Goal: Task Accomplishment & Management: Complete application form

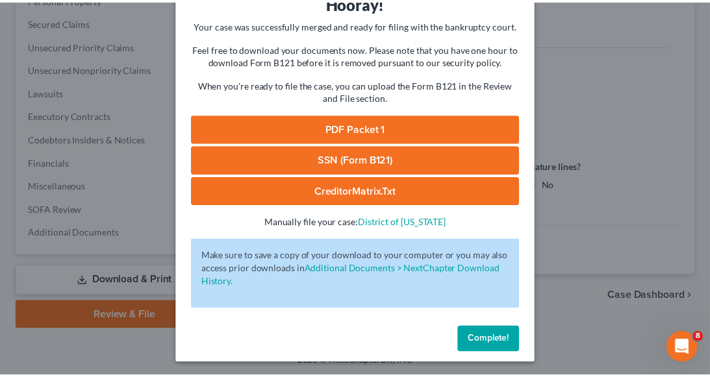
scroll to position [69, 0]
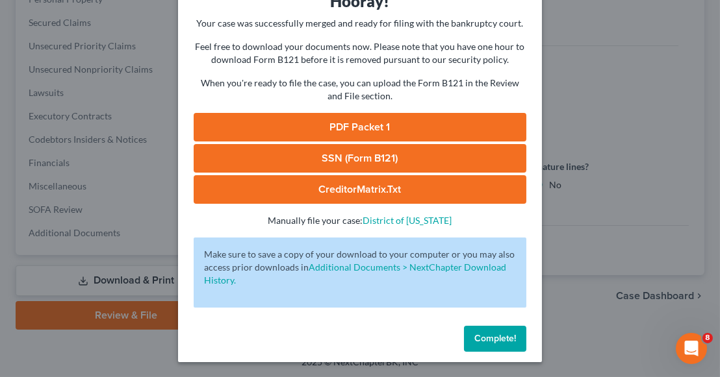
click at [485, 342] on span "Complete!" at bounding box center [495, 338] width 42 height 11
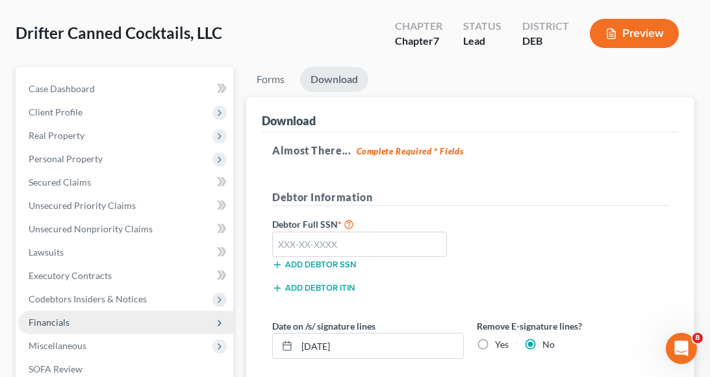
scroll to position [65, 0]
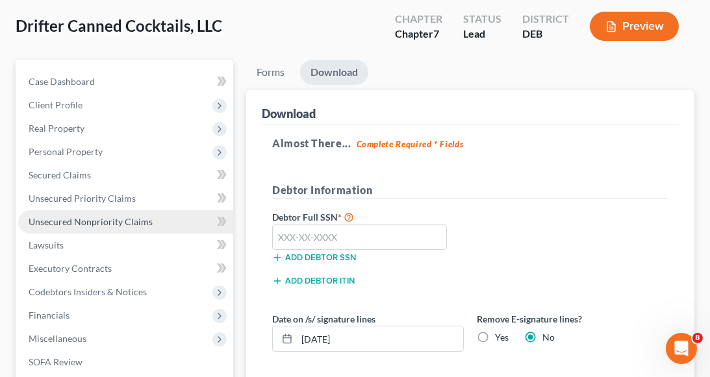
click at [100, 222] on span "Unsecured Nonpriority Claims" at bounding box center [91, 221] width 124 height 11
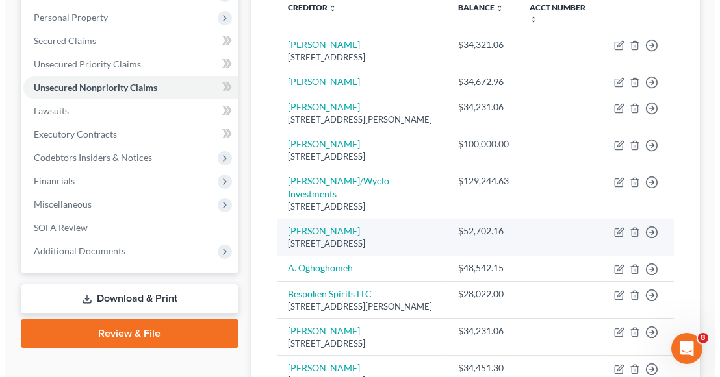
scroll to position [260, 0]
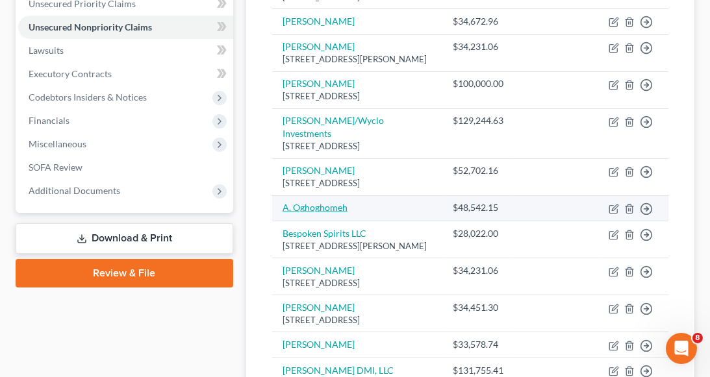
click at [339, 213] on link "A. Oghoghomeh" at bounding box center [314, 207] width 65 height 11
select select "11"
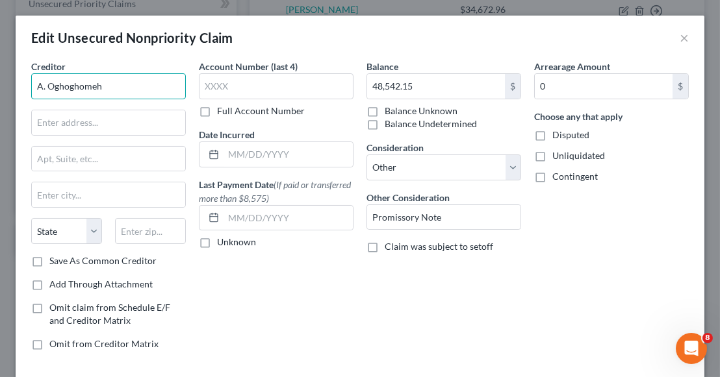
click at [75, 83] on input "A. Oghoghomeh" at bounding box center [108, 86] width 155 height 26
click at [73, 84] on input "A. Oghoghomeh" at bounding box center [108, 86] width 155 height 26
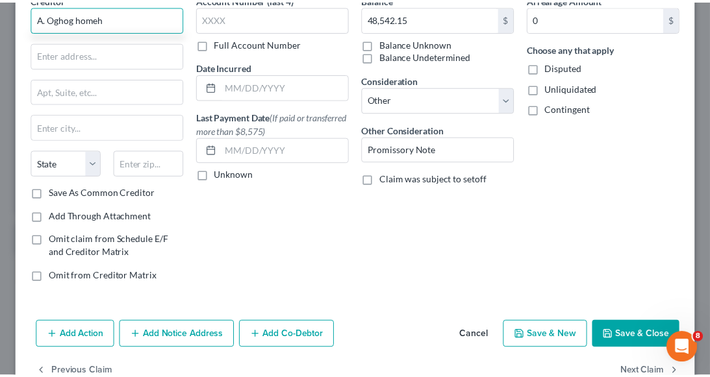
scroll to position [101, 0]
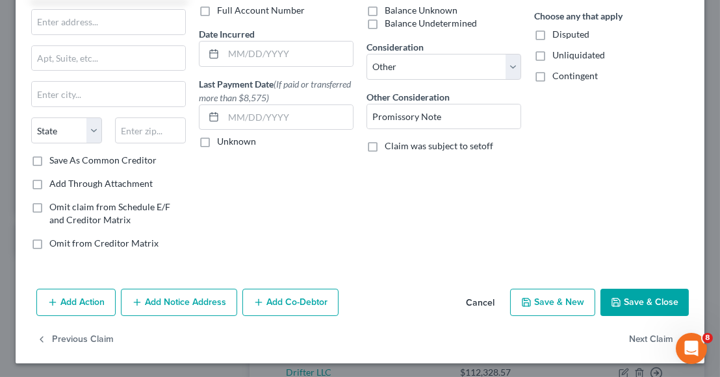
type input "A. Oghog homeh"
click at [610, 297] on icon "button" at bounding box center [615, 302] width 10 height 10
click at [604, 294] on button "Save & Close" at bounding box center [644, 302] width 88 height 27
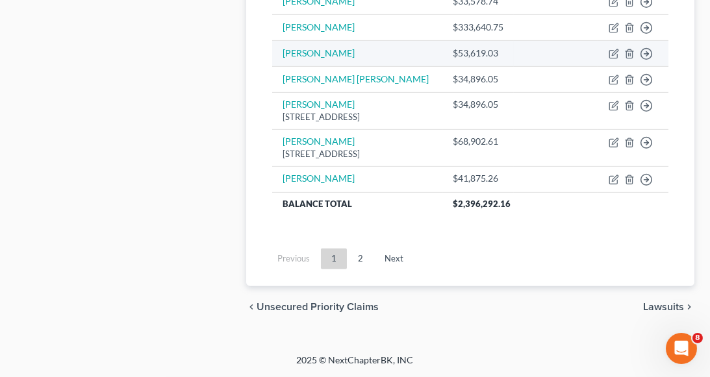
scroll to position [1062, 0]
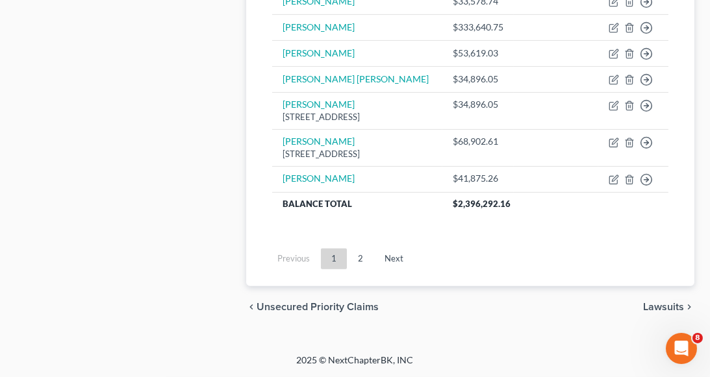
click at [358, 253] on link "2" at bounding box center [360, 259] width 26 height 21
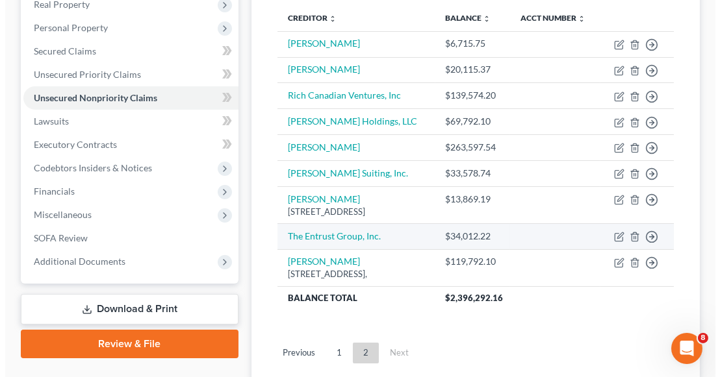
scroll to position [188, 0]
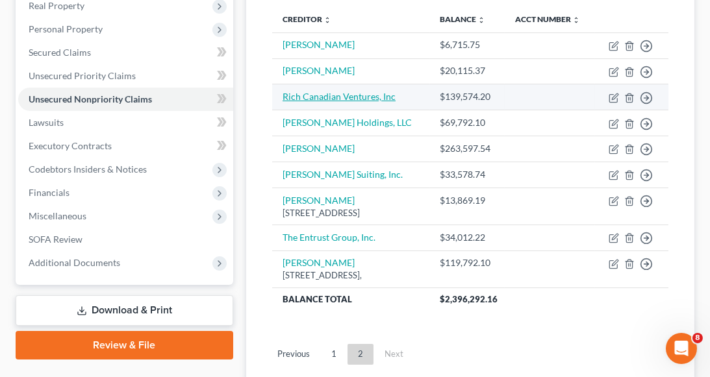
click at [344, 102] on link "Rich Canadian Ventures, Inc" at bounding box center [338, 96] width 113 height 11
select select "11"
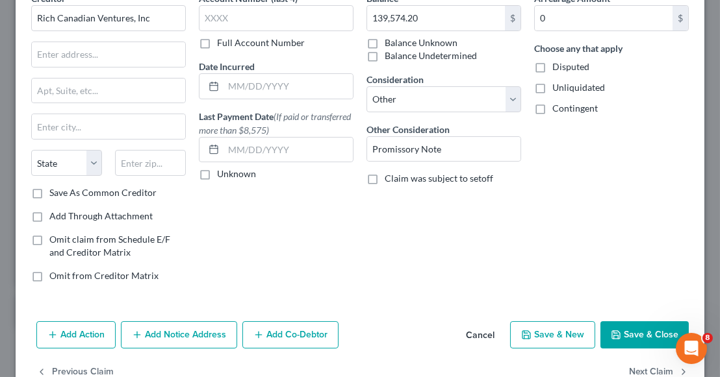
scroll to position [101, 0]
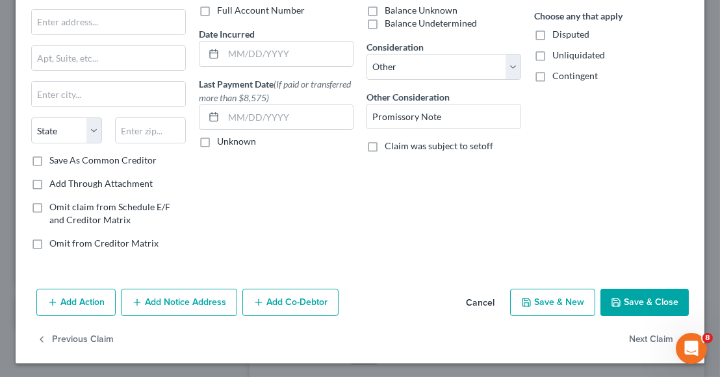
click at [195, 294] on button "Add Notice Address" at bounding box center [179, 302] width 116 height 27
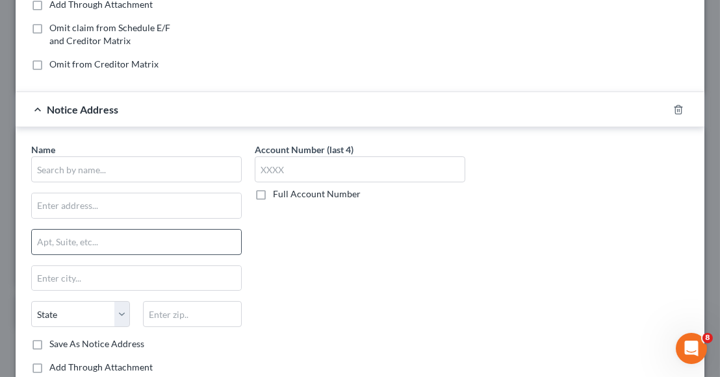
scroll to position [295, 0]
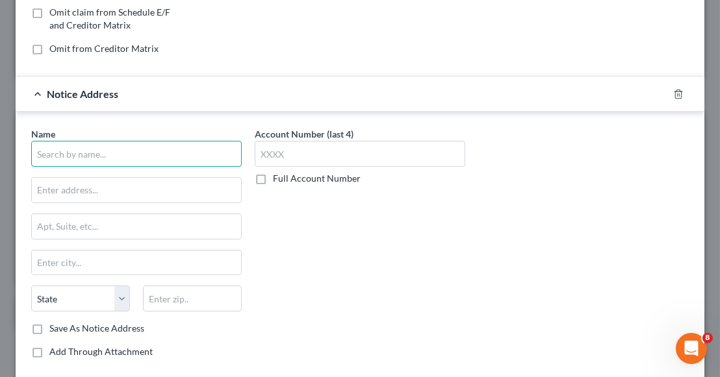
click at [106, 153] on input "text" at bounding box center [136, 154] width 210 height 26
click at [90, 149] on input "[PERSON_NAME] Vegthe" at bounding box center [136, 154] width 210 height 26
click at [106, 151] on input "[PERSON_NAME]" at bounding box center [136, 154] width 210 height 26
type input "[PERSON_NAME], Esq"
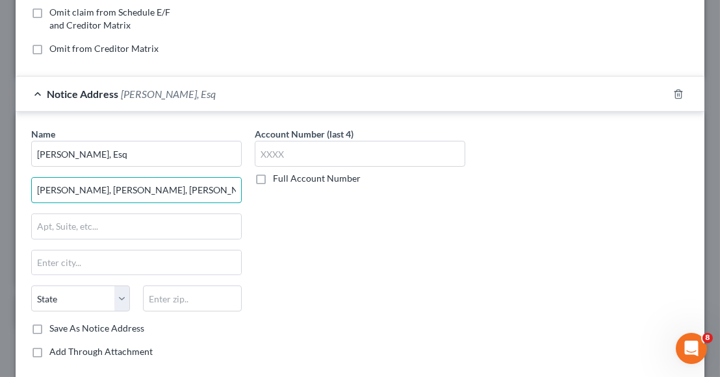
type input "[PERSON_NAME], [PERSON_NAME], [PERSON_NAME] & [PERSON_NAME]"
click at [64, 216] on input "text" at bounding box center [136, 226] width 209 height 25
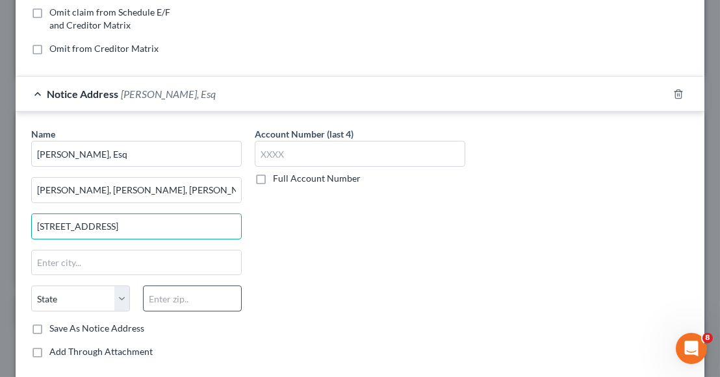
type input "[STREET_ADDRESS]"
click at [163, 292] on input "text" at bounding box center [192, 299] width 99 height 26
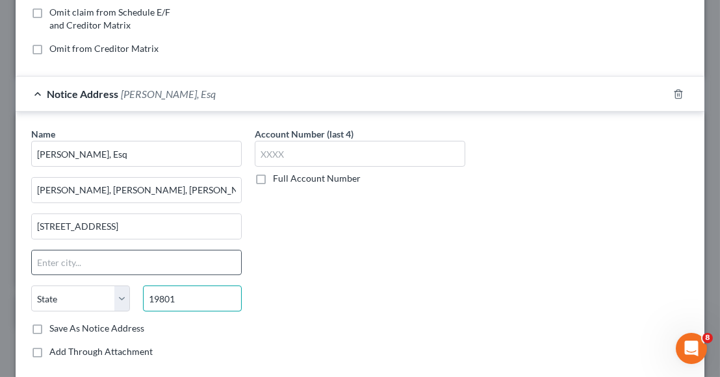
type input "19801"
click at [157, 253] on input "text" at bounding box center [136, 263] width 209 height 25
type input "Wilmington"
select select "7"
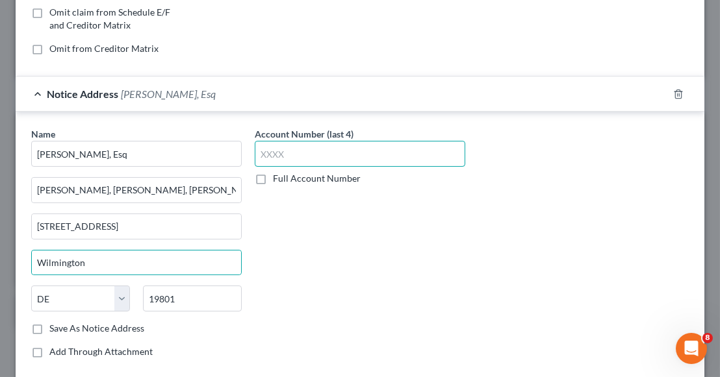
click at [282, 153] on input "text" at bounding box center [360, 154] width 210 height 26
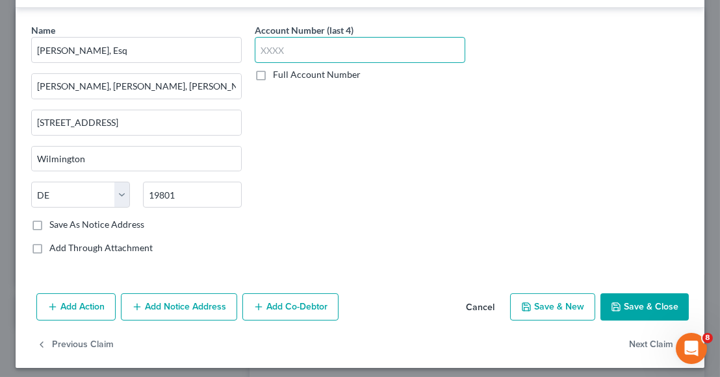
scroll to position [403, 0]
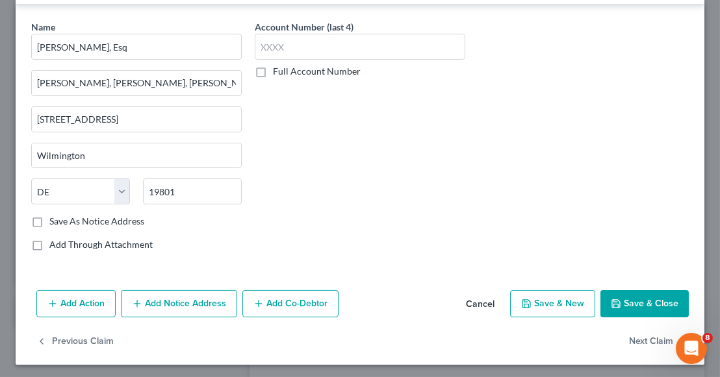
click at [97, 224] on label "Save As Notice Address" at bounding box center [96, 221] width 95 height 13
click at [63, 223] on input "Save As Notice Address" at bounding box center [59, 219] width 8 height 8
click at [97, 223] on label "Save As Notice Address" at bounding box center [96, 221] width 95 height 13
click at [63, 223] on input "Save As Notice Address" at bounding box center [59, 219] width 8 height 8
click at [118, 222] on label "Save As Notice Address" at bounding box center [96, 221] width 95 height 13
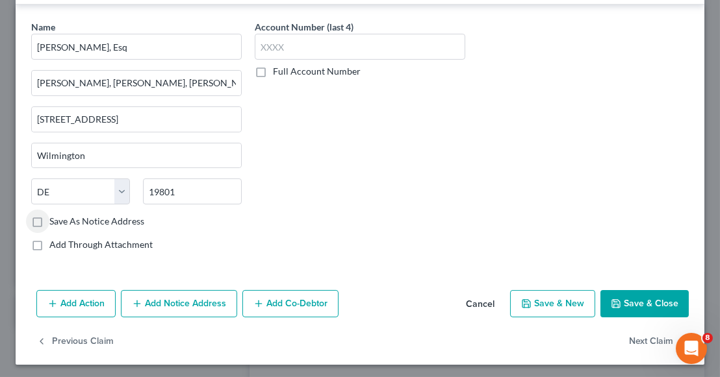
click at [63, 222] on input "Save As Notice Address" at bounding box center [59, 219] width 8 height 8
click at [636, 304] on button "Save & Close" at bounding box center [644, 303] width 88 height 27
checkbox input "false"
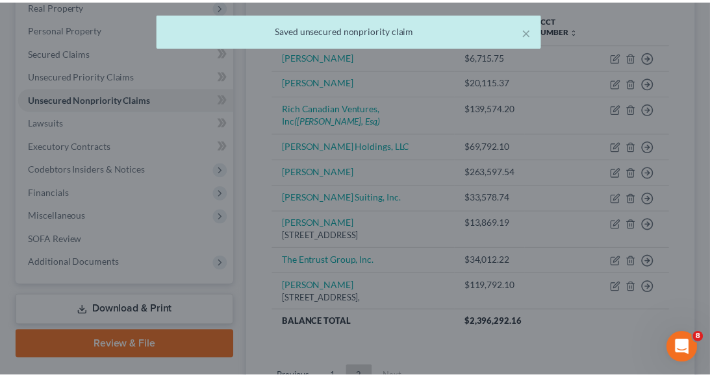
scroll to position [0, 0]
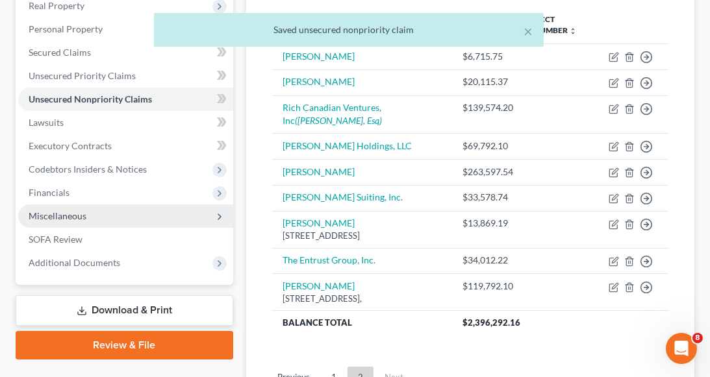
click at [97, 219] on span "Miscellaneous" at bounding box center [125, 216] width 215 height 23
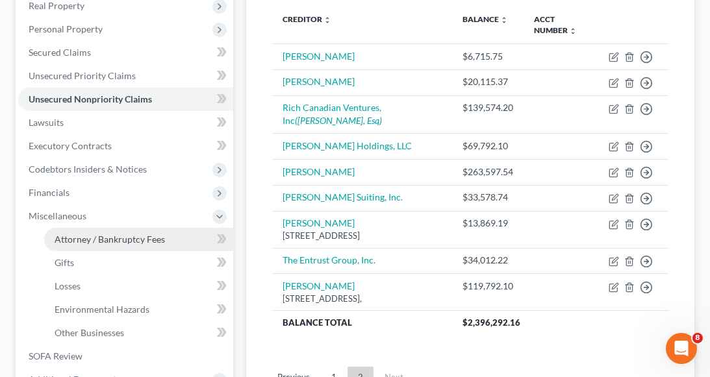
click at [162, 242] on span "Attorney / Bankruptcy Fees" at bounding box center [110, 239] width 110 height 11
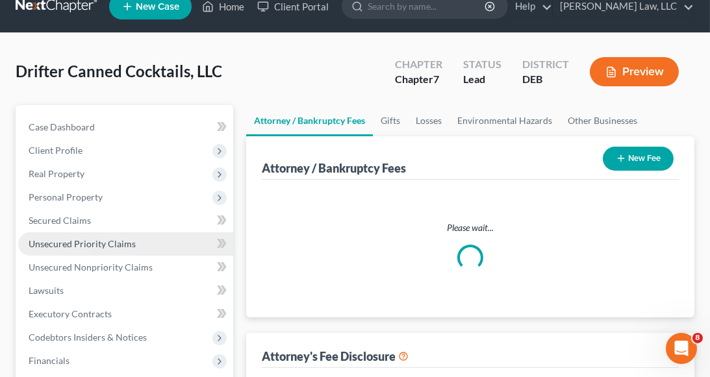
select select "0"
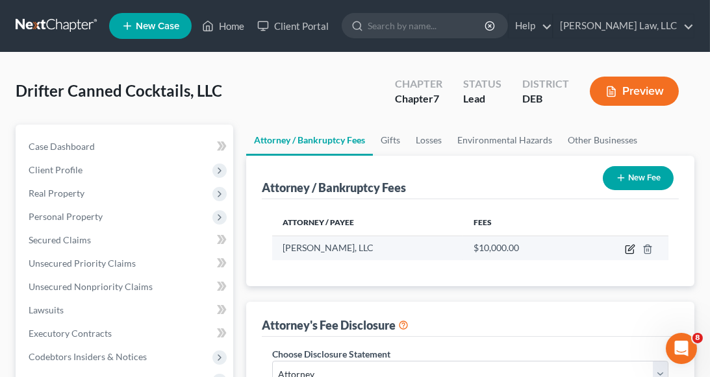
click at [629, 250] on icon "button" at bounding box center [631, 248] width 6 height 6
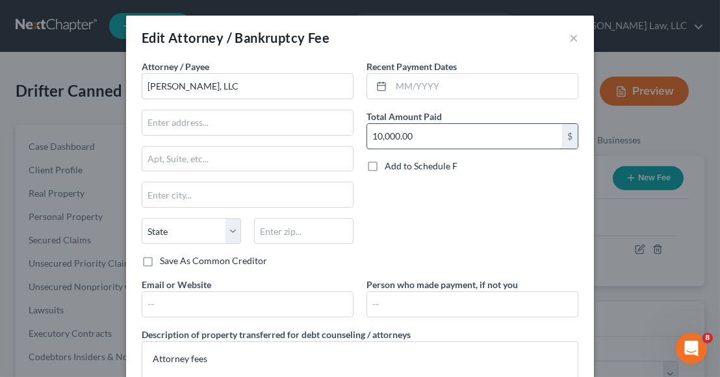
click at [391, 131] on input "10,000.00" at bounding box center [464, 136] width 195 height 25
type input "1"
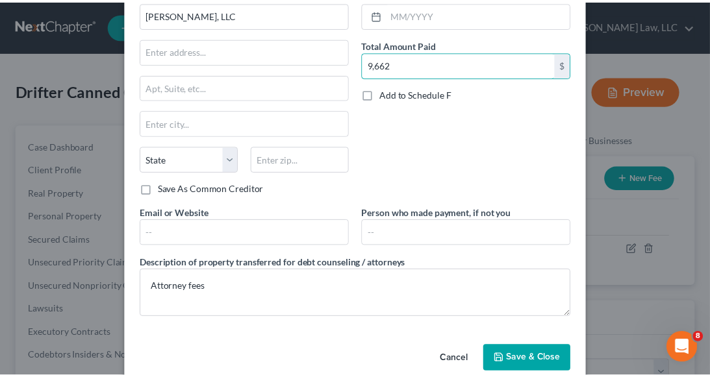
scroll to position [91, 0]
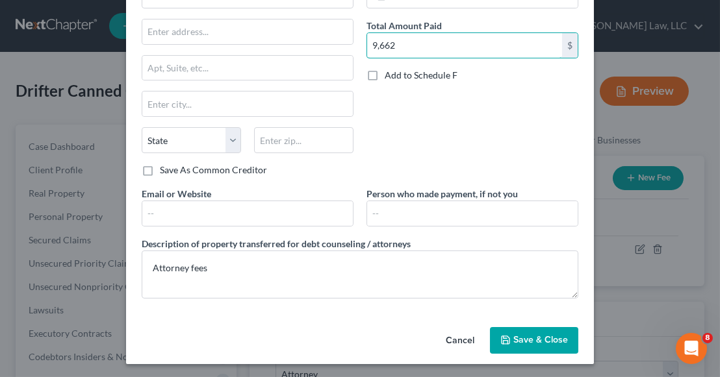
type input "9,662"
click at [507, 335] on button "Save & Close" at bounding box center [534, 340] width 88 height 27
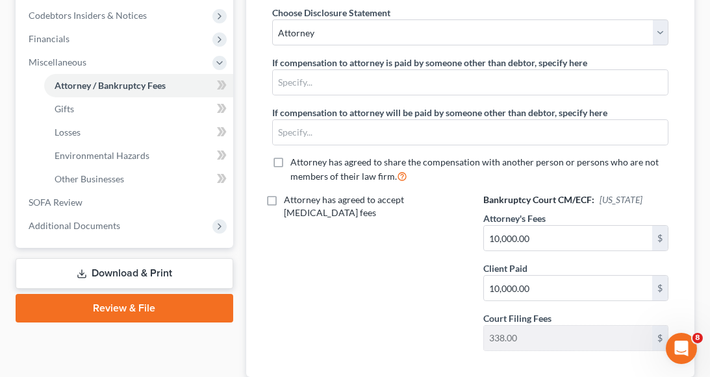
scroll to position [390, 0]
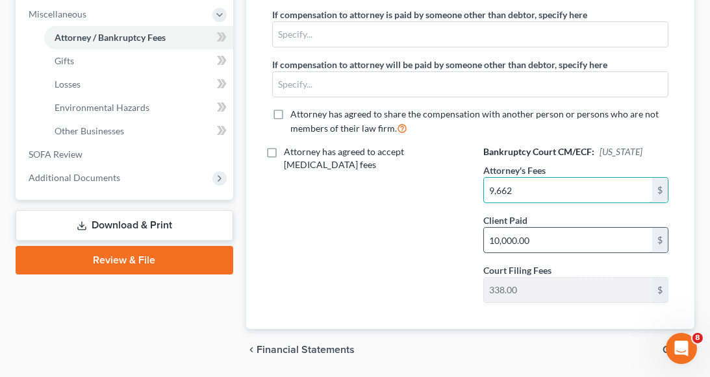
type input "9,662"
click at [526, 232] on input "10,000.00" at bounding box center [568, 240] width 168 height 25
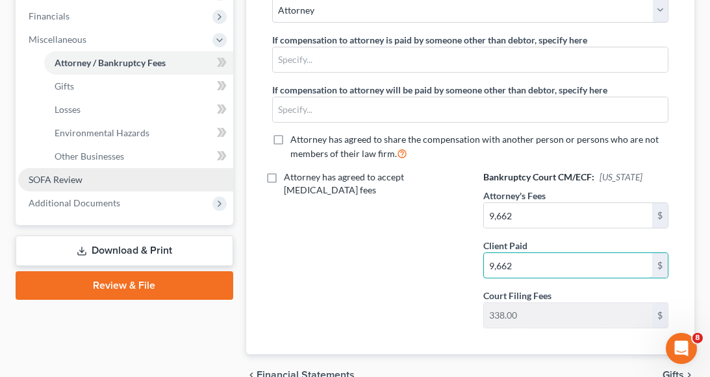
type input "9,662"
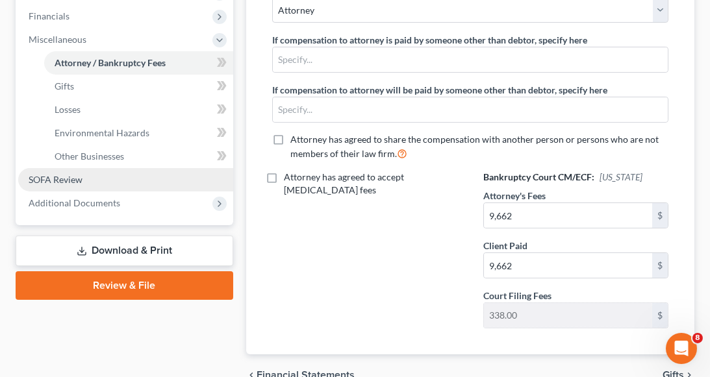
click at [116, 181] on link "SOFA Review" at bounding box center [125, 179] width 215 height 23
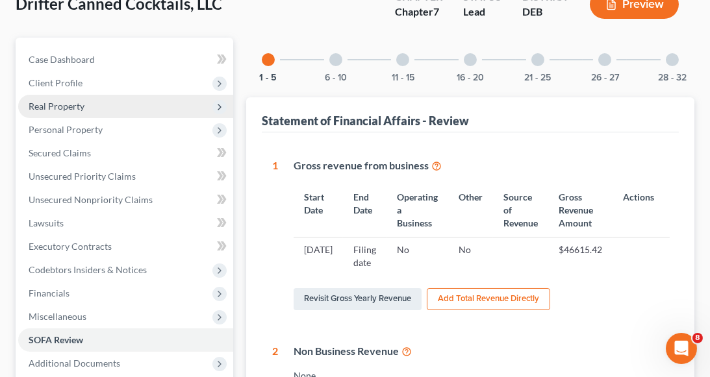
scroll to position [130, 0]
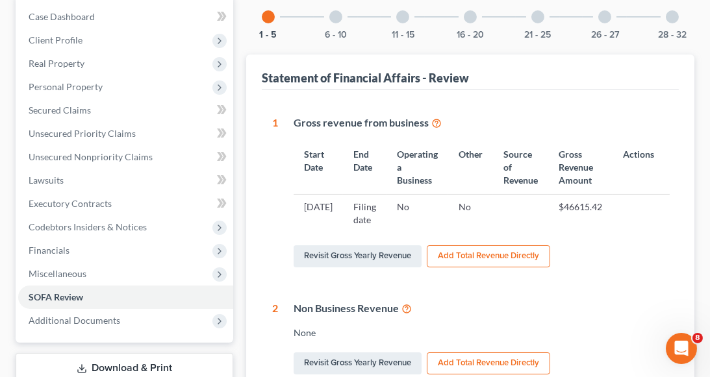
click at [468, 18] on div at bounding box center [470, 16] width 13 height 13
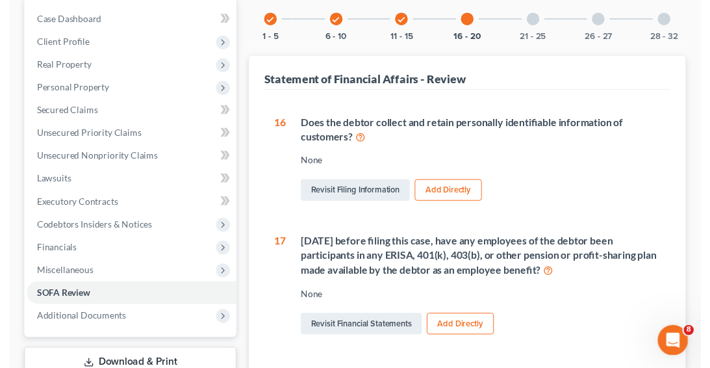
scroll to position [43, 0]
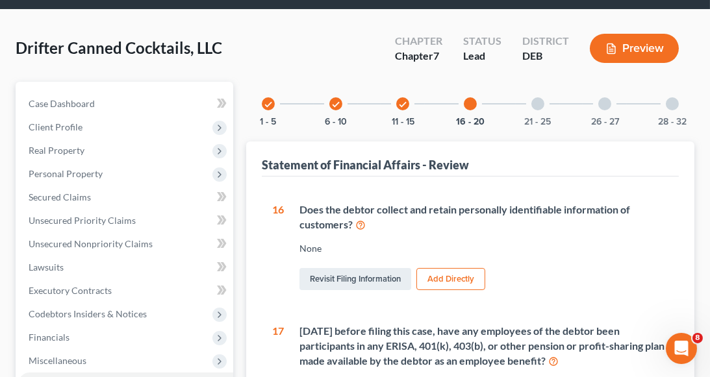
click at [404, 104] on icon "check" at bounding box center [402, 104] width 9 height 9
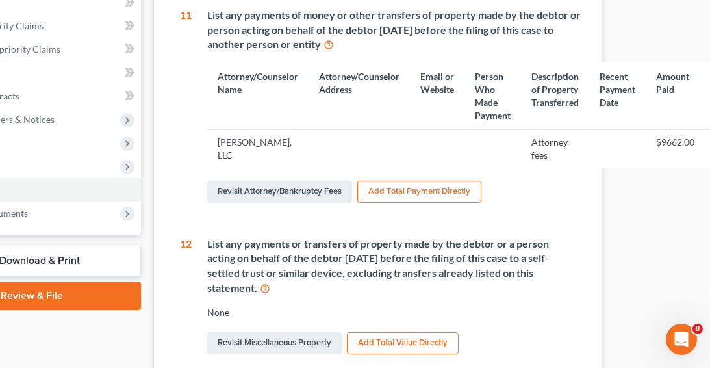
scroll to position [238, 0]
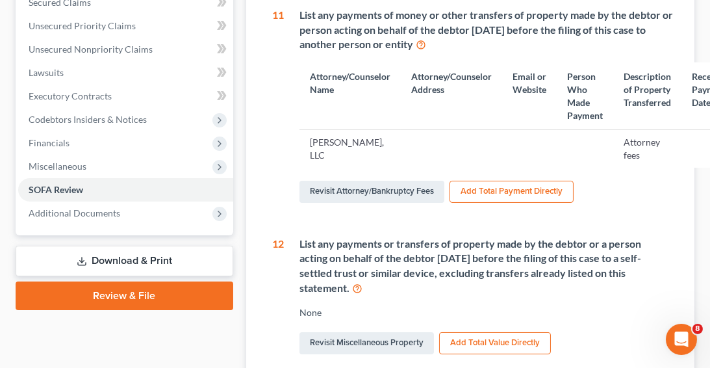
click at [131, 260] on link "Download & Print" at bounding box center [125, 260] width 218 height 31
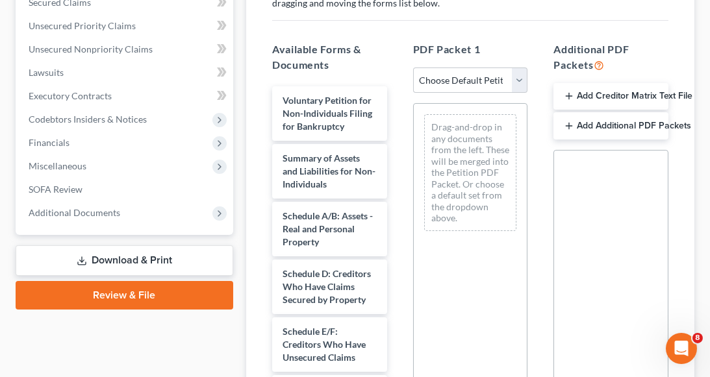
scroll to position [260, 0]
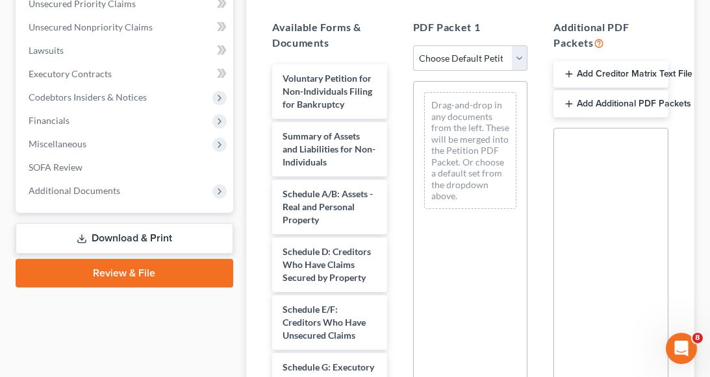
click at [438, 62] on select "Choose Default Petition PDF Packet Complete Bankruptcy Petition (all forms and …" at bounding box center [470, 58] width 115 height 26
select select "0"
click at [413, 45] on select "Choose Default Petition PDF Packet Complete Bankruptcy Petition (all forms and …" at bounding box center [470, 58] width 115 height 26
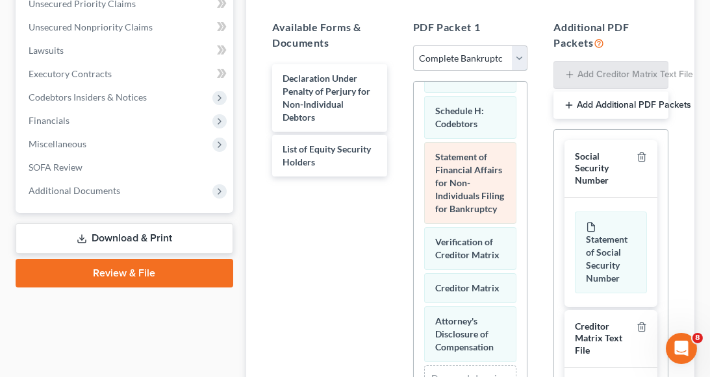
scroll to position [620, 0]
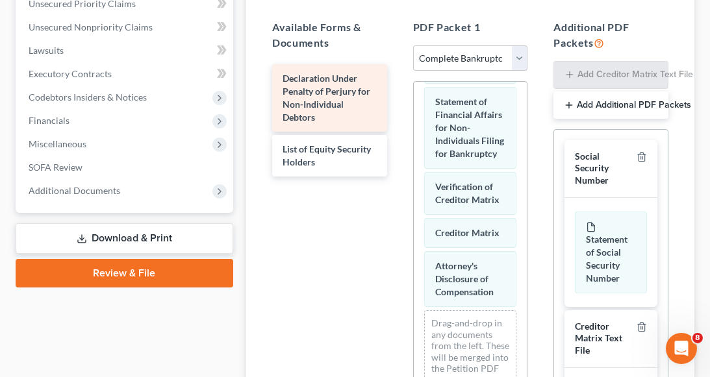
click at [347, 113] on div "Declaration Under Penalty of Perjury for Non-Individual Debtors" at bounding box center [329, 98] width 115 height 68
click at [326, 107] on div "Declaration Under Penalty of Perjury for Non-Individual Debtors List of Equity …" at bounding box center [330, 120] width 136 height 112
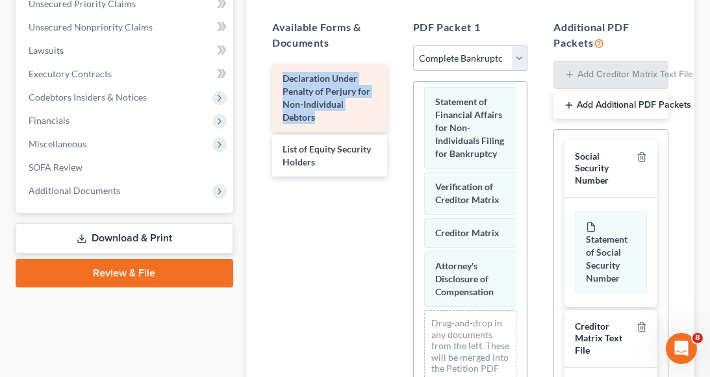
click at [321, 100] on div "Declaration Under Penalty of Perjury for Non-Individual Debtors List of Equity …" at bounding box center [330, 120] width 136 height 112
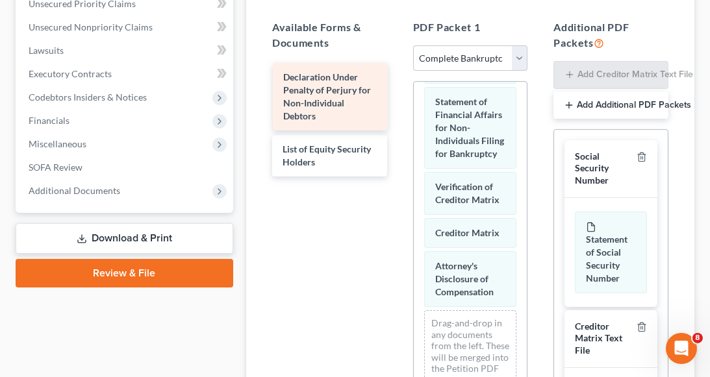
click at [322, 99] on div "Declaration Under Penalty of Perjury for Non-Individual Debtors Declaration Und…" at bounding box center [330, 120] width 136 height 112
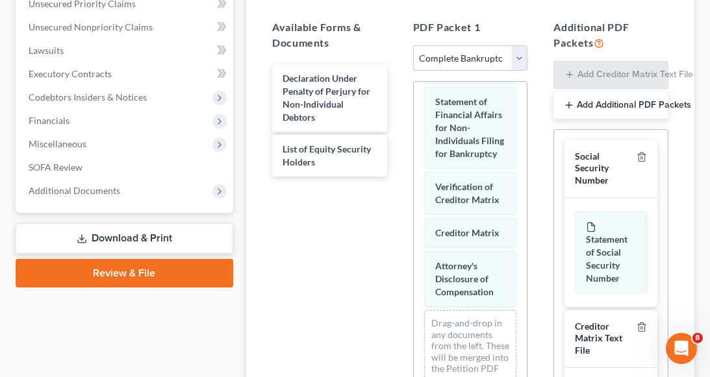
drag, startPoint x: 335, startPoint y: 251, endPoint x: 330, endPoint y: 243, distance: 9.4
click at [334, 249] on div "Declaration Under Penalty of Perjury for Non-Individual Debtors List of Equity …" at bounding box center [330, 239] width 136 height 357
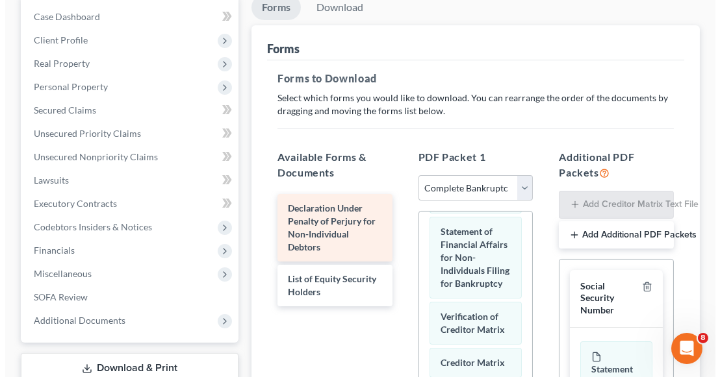
scroll to position [65, 0]
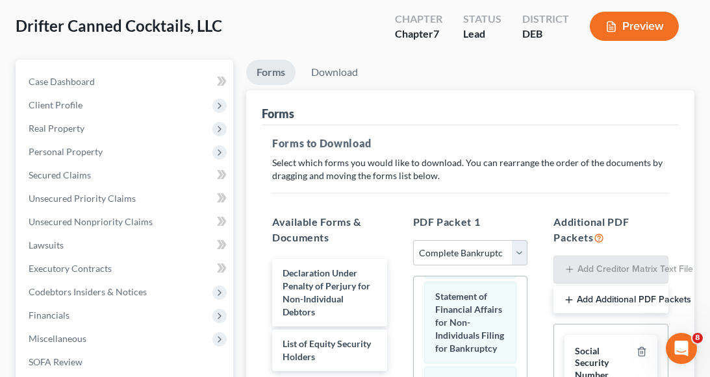
click at [608, 22] on icon "button" at bounding box center [611, 27] width 12 height 12
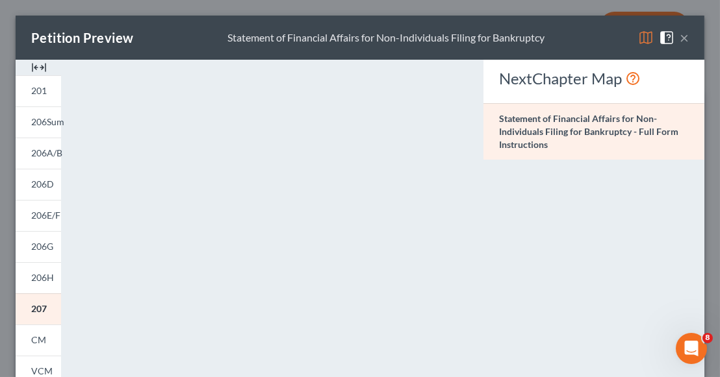
scroll to position [195, 0]
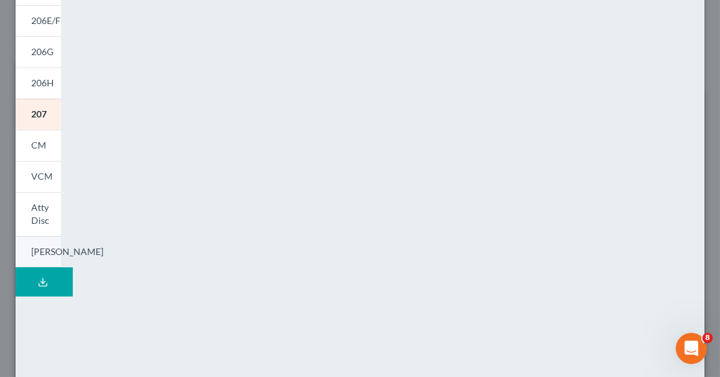
click at [43, 251] on span "[PERSON_NAME]" at bounding box center [67, 251] width 72 height 11
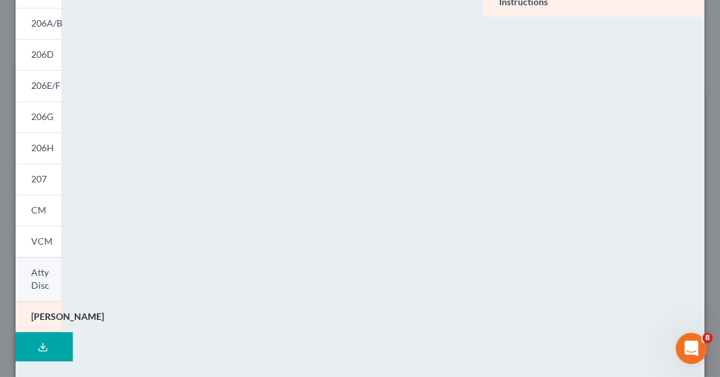
click at [40, 282] on span "Atty Disc" at bounding box center [40, 279] width 18 height 24
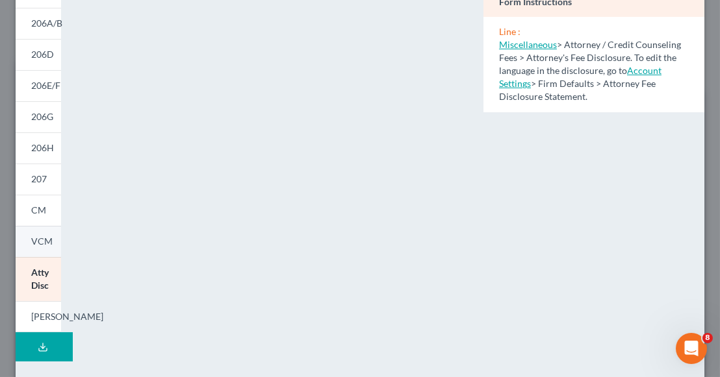
click at [40, 240] on span "VCM" at bounding box center [41, 241] width 21 height 11
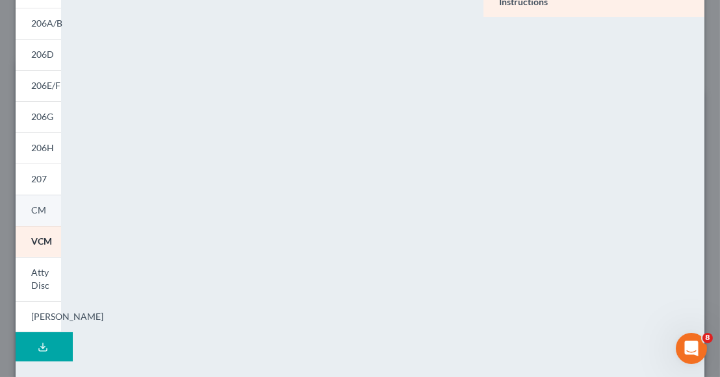
click at [38, 208] on span "CM" at bounding box center [38, 210] width 15 height 11
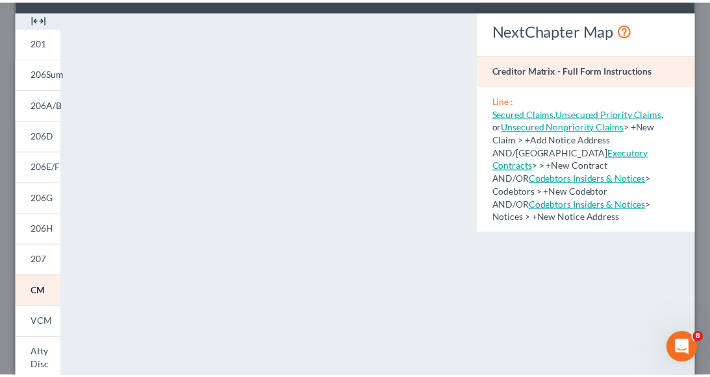
scroll to position [0, 0]
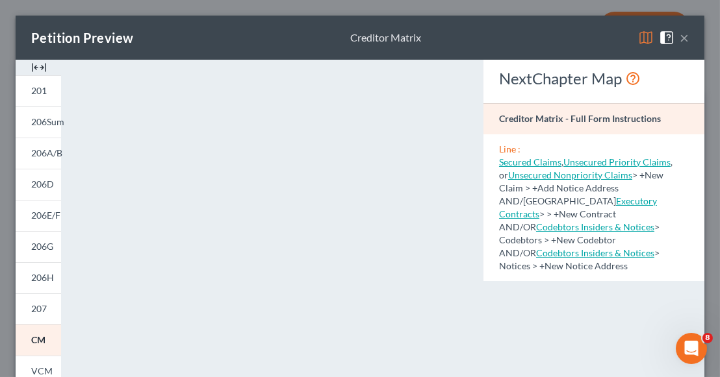
click at [679, 39] on button "×" at bounding box center [683, 38] width 9 height 16
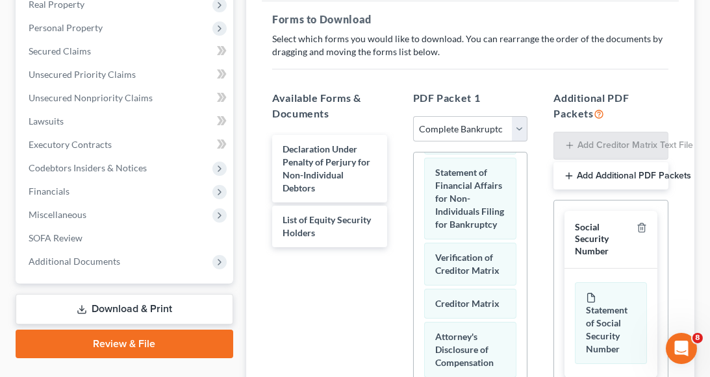
scroll to position [325, 0]
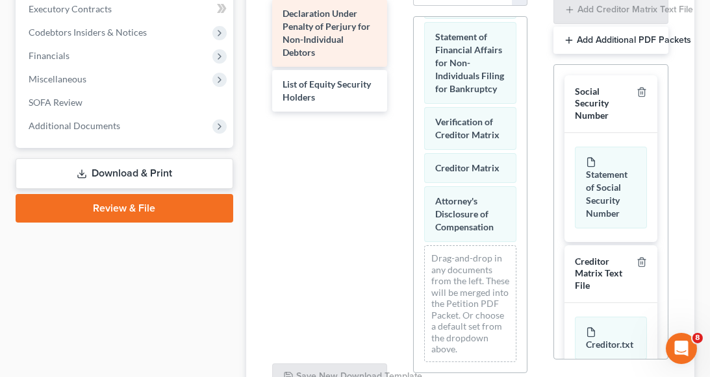
click at [335, 51] on div "Declaration Under Penalty of Perjury for Non-Individual Debtors List of Equity …" at bounding box center [330, 55] width 136 height 112
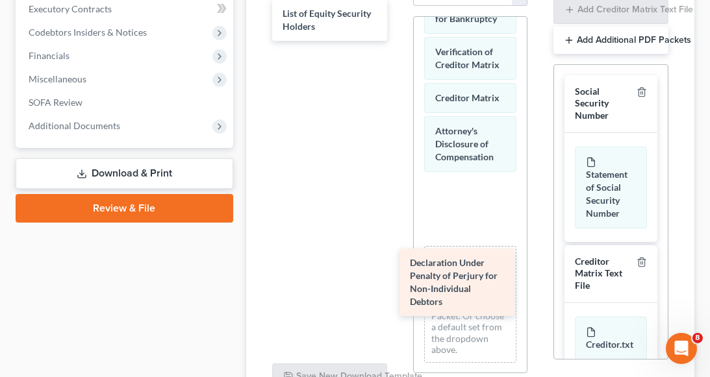
drag, startPoint x: 325, startPoint y: 35, endPoint x: 452, endPoint y: 286, distance: 281.1
click at [397, 41] on div "Declaration Under Penalty of Perjury for Non-Individual Debtors Declaration Und…" at bounding box center [330, 20] width 136 height 42
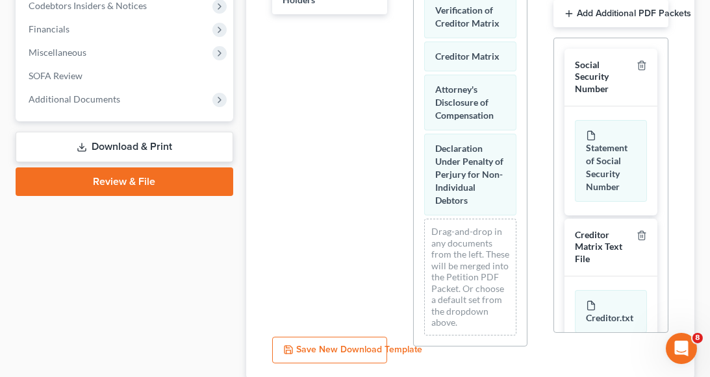
scroll to position [312, 0]
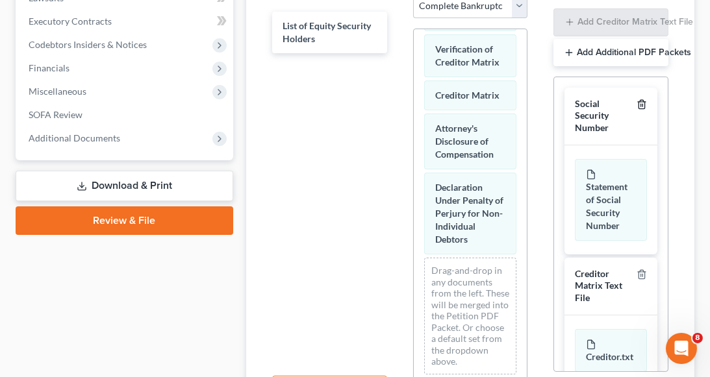
click at [638, 102] on polyline "button" at bounding box center [642, 102] width 8 height 0
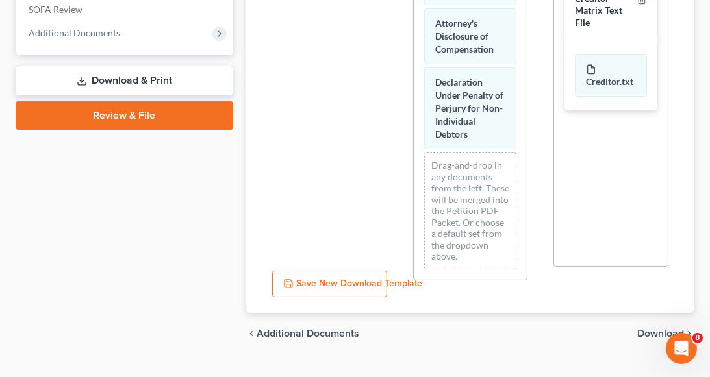
scroll to position [442, 0]
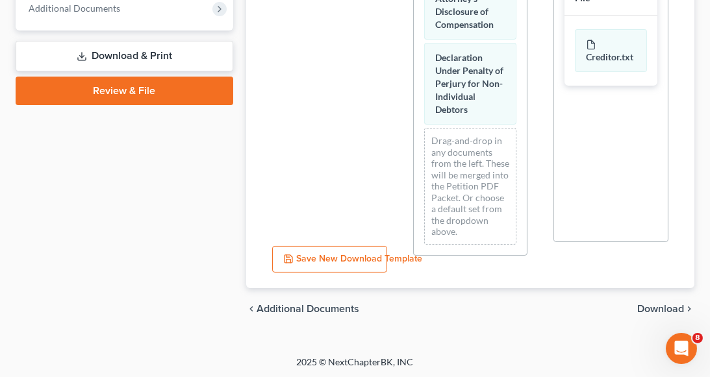
click at [655, 304] on span "Download" at bounding box center [660, 309] width 47 height 10
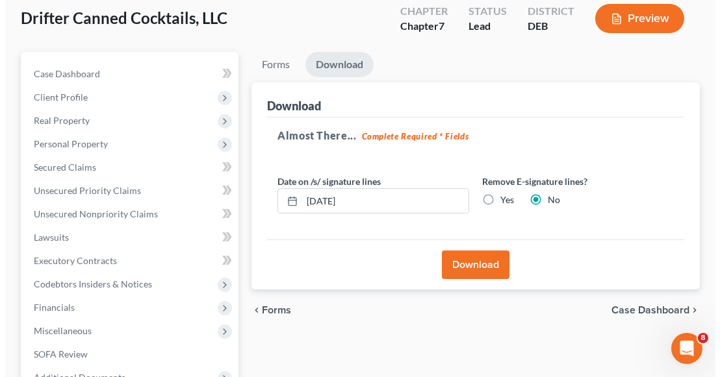
scroll to position [88, 0]
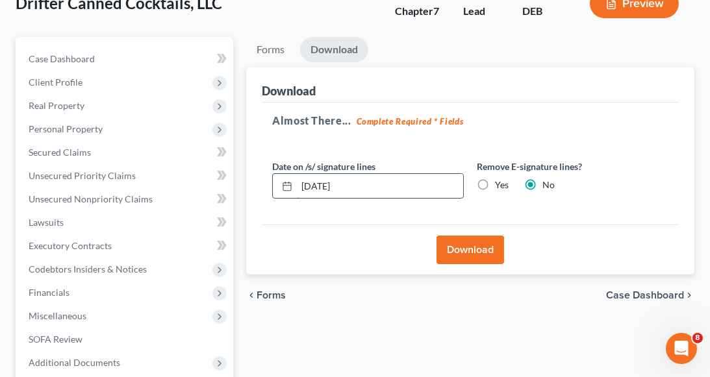
click at [321, 181] on input "[DATE]" at bounding box center [380, 186] width 166 height 25
type input "[DATE]"
click at [482, 249] on button "Download" at bounding box center [470, 250] width 68 height 29
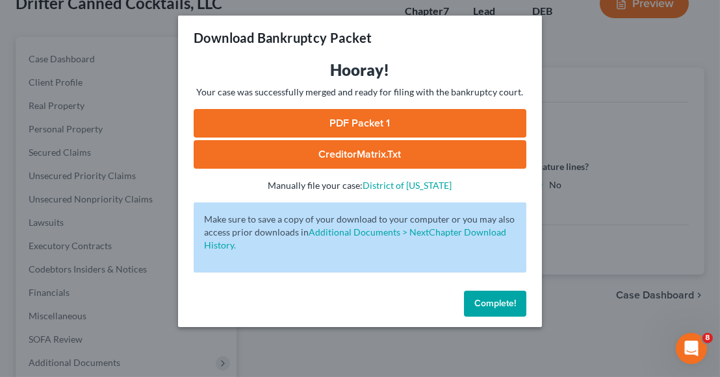
click at [336, 126] on link "PDF Packet 1" at bounding box center [360, 123] width 332 height 29
